Goal: Task Accomplishment & Management: Manage account settings

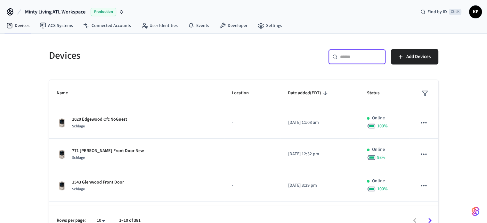
click at [341, 56] on input "text" at bounding box center [361, 57] width 42 height 6
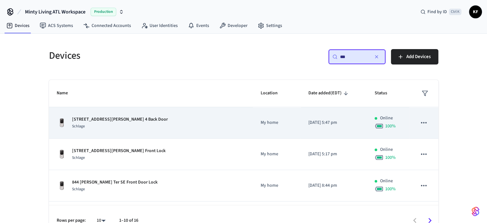
type input "***"
click at [261, 123] on p "My home" at bounding box center [277, 122] width 32 height 7
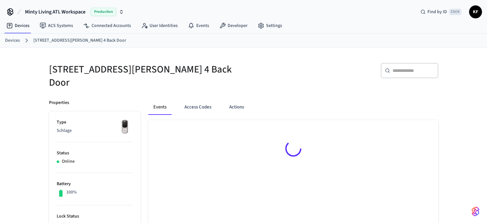
drag, startPoint x: 436, startPoint y: 102, endPoint x: 434, endPoint y: 136, distance: 34.0
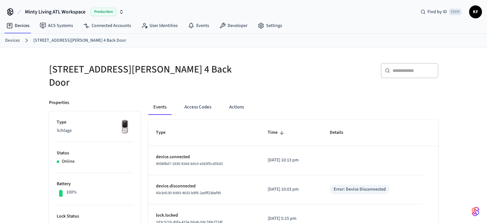
click at [14, 44] on ol "Devices [STREET_ADDRESS][PERSON_NAME] Back Door" at bounding box center [246, 40] width 482 height 8
click at [12, 41] on link "Devices" at bounding box center [12, 40] width 15 height 7
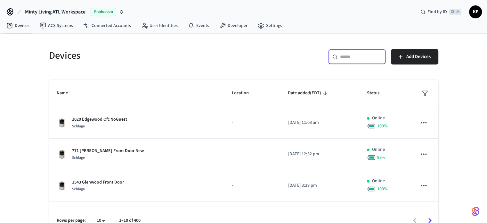
click at [372, 59] on input "text" at bounding box center [361, 57] width 42 height 6
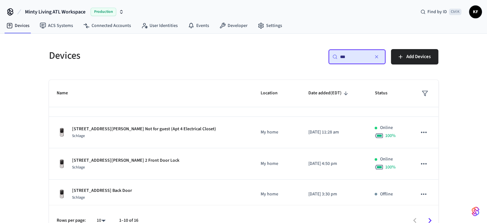
scroll to position [213, 0]
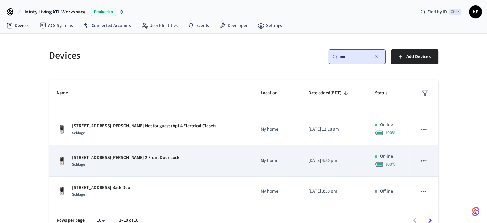
type input "***"
click at [113, 165] on div "Schlage" at bounding box center [125, 164] width 107 height 7
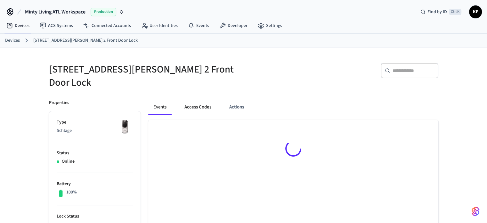
click at [201, 105] on button "Access Codes" at bounding box center [197, 106] width 37 height 15
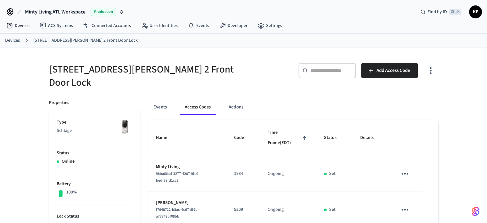
click at [15, 39] on link "Devices" at bounding box center [12, 40] width 15 height 7
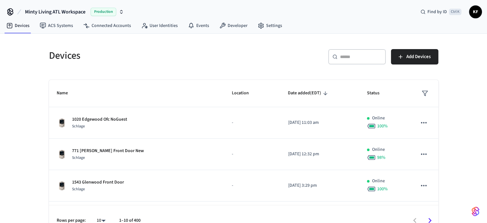
click at [348, 56] on input "text" at bounding box center [361, 57] width 42 height 6
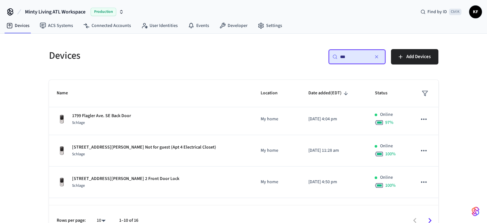
scroll to position [198, 0]
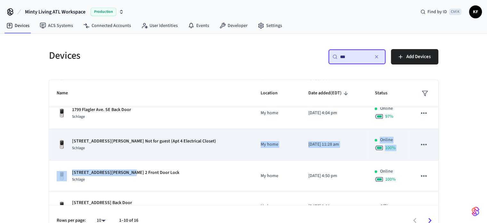
drag, startPoint x: 124, startPoint y: 173, endPoint x: 220, endPoint y: 145, distance: 100.1
click at [220, 145] on tbody "[STREET_ADDRESS][PERSON_NAME] 4 Back Door Schlage My home [DATE] 5:47 pm Online…" at bounding box center [244, 65] width 390 height 312
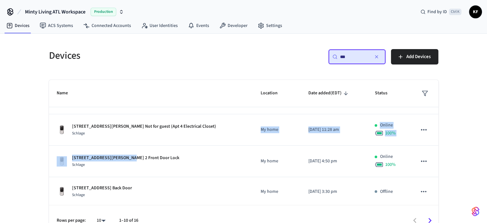
scroll to position [213, 0]
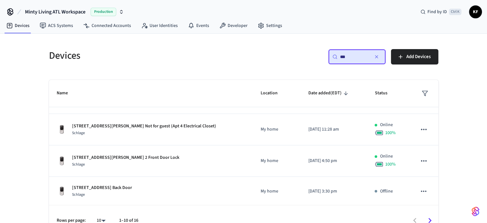
click at [351, 58] on input "***" at bounding box center [354, 57] width 29 height 6
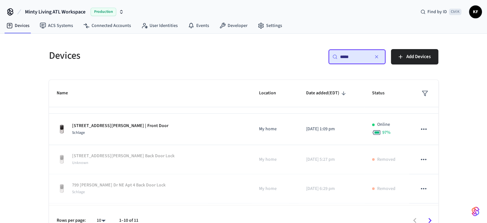
scroll to position [119, 0]
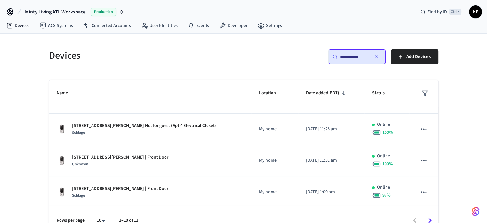
type input "**********"
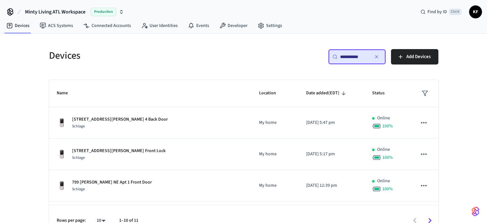
scroll to position [0, 0]
click at [460, 60] on div "**********" at bounding box center [243, 135] width 487 height 202
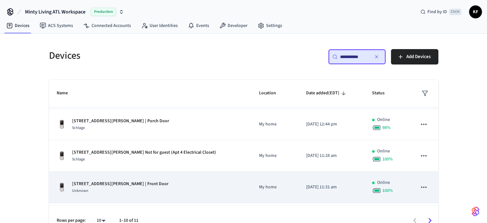
click at [111, 188] on div "Unknown" at bounding box center [120, 190] width 96 height 7
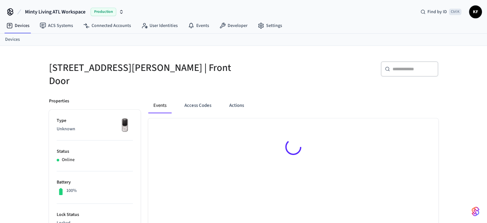
click at [111, 188] on div "100%" at bounding box center [95, 191] width 76 height 8
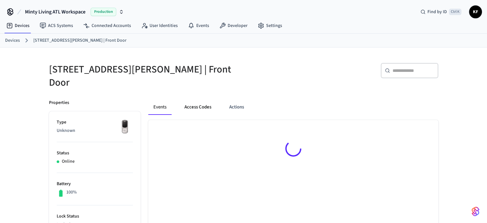
click at [189, 102] on button "Access Codes" at bounding box center [197, 106] width 37 height 15
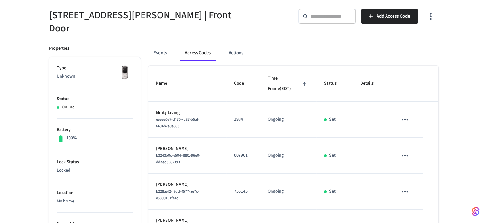
scroll to position [80, 0]
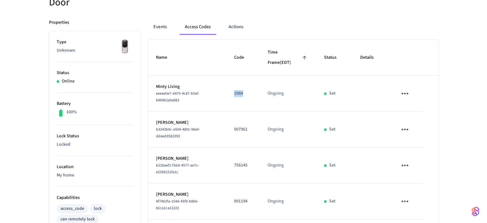
drag, startPoint x: 229, startPoint y: 88, endPoint x: 248, endPoint y: 88, distance: 19.6
click at [248, 88] on td "1984" at bounding box center [244, 94] width 34 height 36
copy p "1984"
